Goal: Information Seeking & Learning: Understand process/instructions

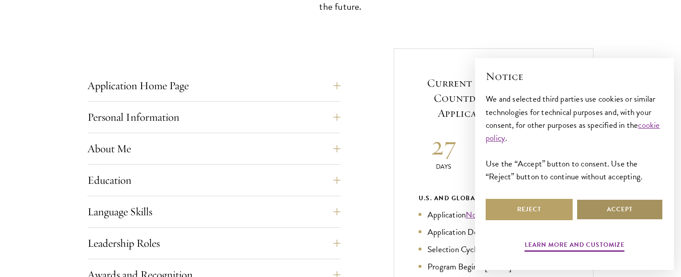
click at [638, 201] on button "Accept" at bounding box center [619, 209] width 87 height 21
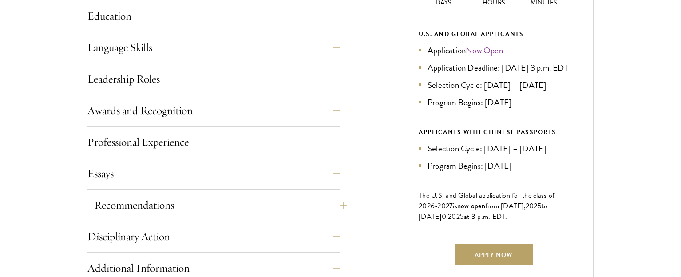
scroll to position [488, 0]
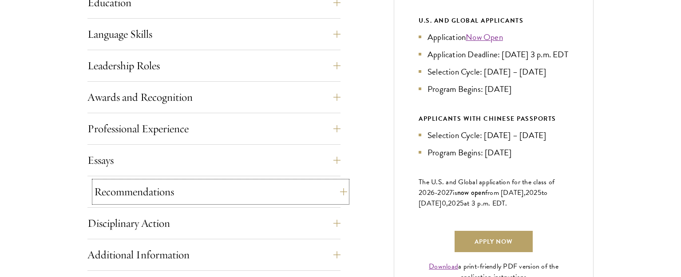
click at [172, 186] on button "Recommendations" at bounding box center [220, 191] width 253 height 21
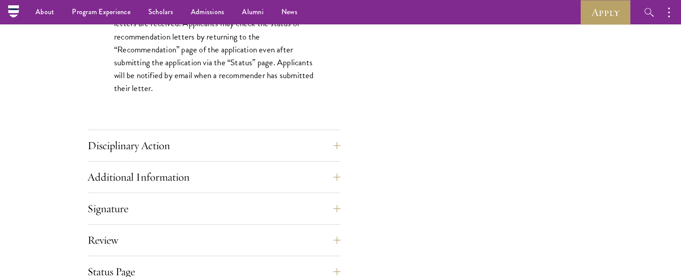
scroll to position [1243, 0]
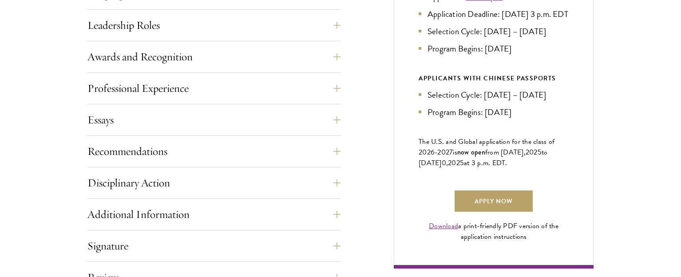
scroll to position [621, 0]
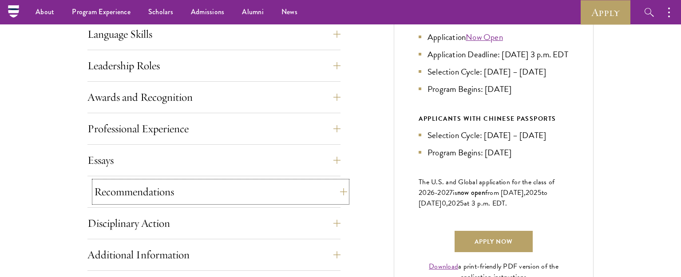
click at [141, 191] on button "Recommendations" at bounding box center [220, 191] width 253 height 21
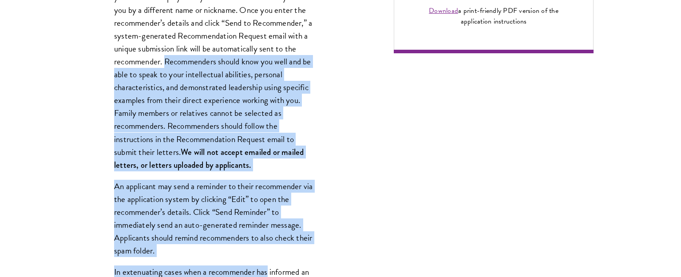
scroll to position [754, 0]
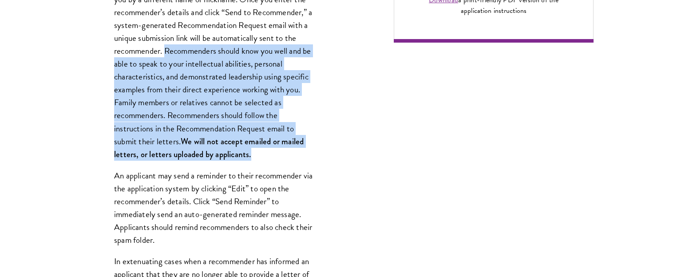
drag, startPoint x: 165, startPoint y: 94, endPoint x: 261, endPoint y: 157, distance: 114.7
click at [261, 157] on p "Register three recommenders by providing their names, professional titles, and …" at bounding box center [214, 57] width 200 height 206
copy p "Recommenders should know you well and be able to speak to your intellectual abi…"
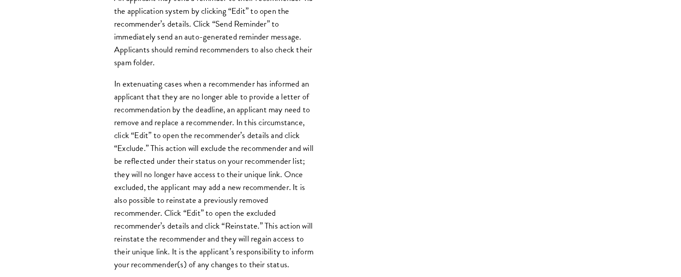
click at [169, 193] on p "In extenuating cases when a recommender has informed an applicant that they are…" at bounding box center [214, 173] width 200 height 193
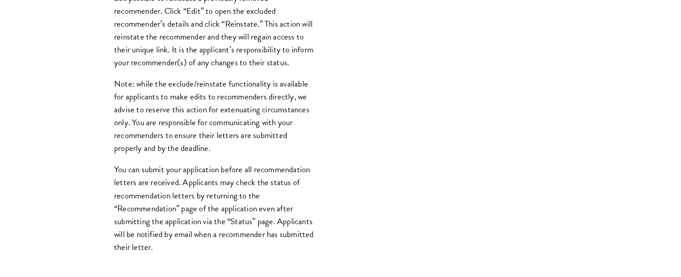
scroll to position [1198, 0]
